Goal: Check status: Check status

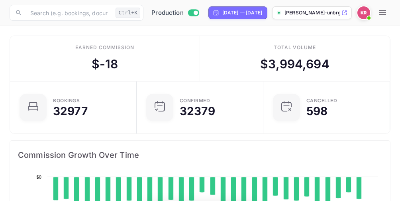
scroll to position [124, 181]
click at [386, 15] on icon "button" at bounding box center [382, 12] width 7 height 5
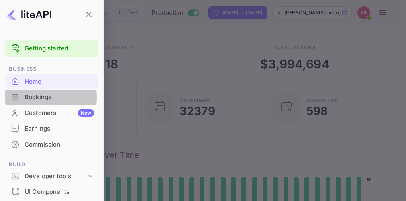
click at [37, 97] on div "Bookings" at bounding box center [60, 96] width 70 height 9
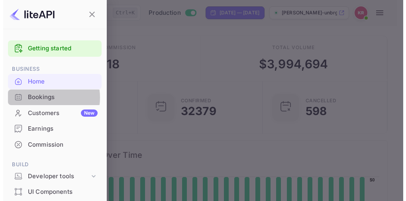
scroll to position [6, 6]
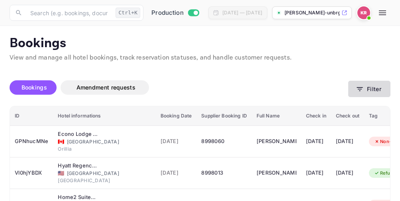
click at [358, 88] on icon "button" at bounding box center [360, 89] width 6 height 4
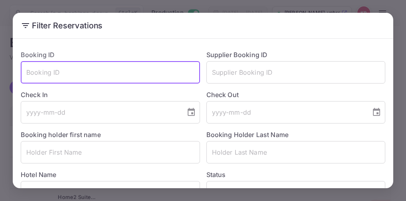
click at [36, 75] on input "text" at bounding box center [110, 72] width 179 height 22
paste input "LpDhtWONu"
click at [26, 74] on input "LpDhtWONu" at bounding box center [110, 72] width 179 height 22
click at [66, 67] on input "LpDhtWONu" at bounding box center [110, 72] width 179 height 22
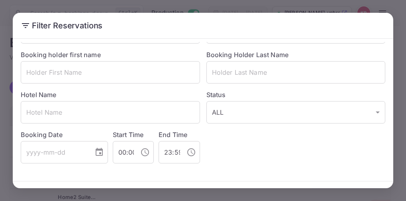
scroll to position [106, 0]
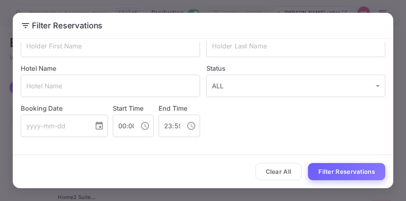
type input "LpDhtWONu"
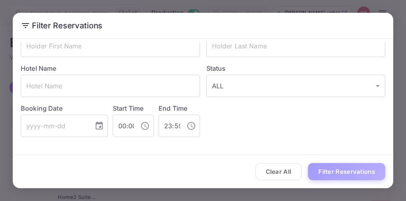
click at [336, 171] on button "Filter Reservations" at bounding box center [346, 171] width 77 height 17
